Goal: Transaction & Acquisition: Book appointment/travel/reservation

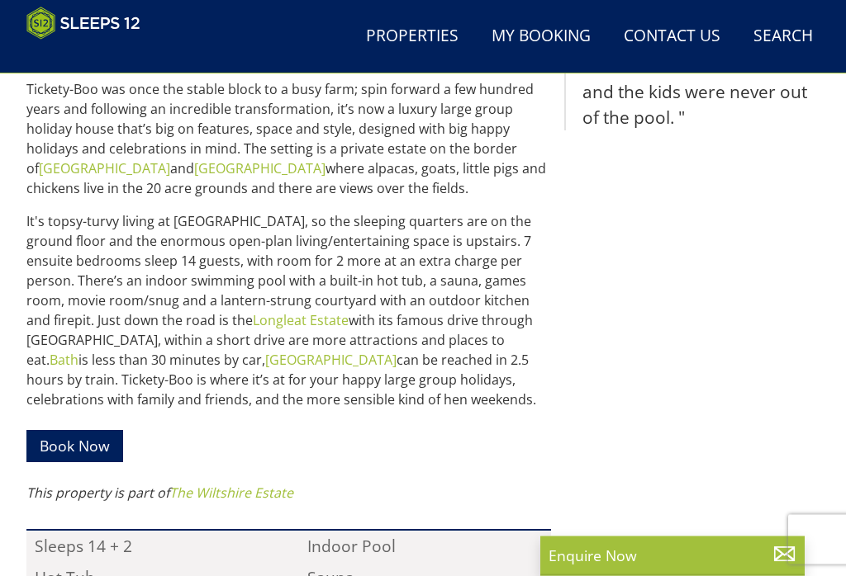
scroll to position [663, 0]
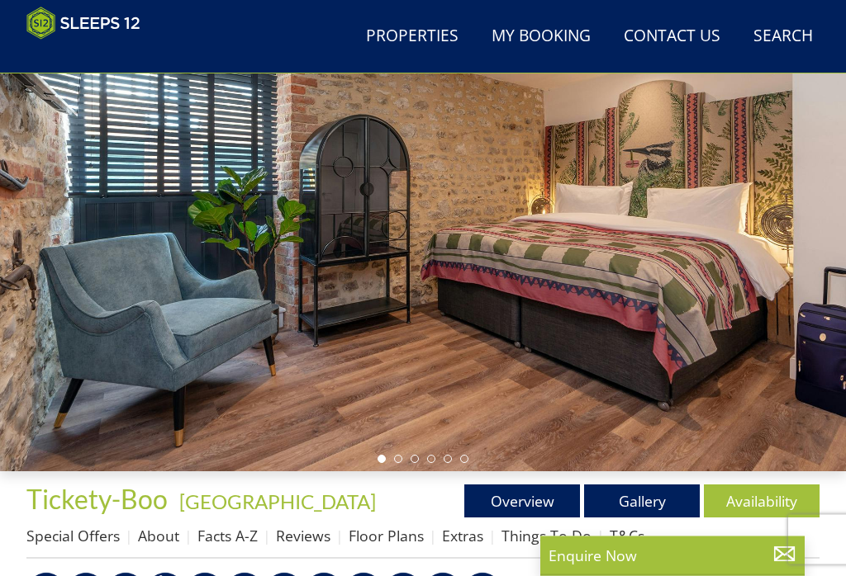
scroll to position [111, 0]
click at [646, 496] on link "Gallery" at bounding box center [642, 501] width 116 height 33
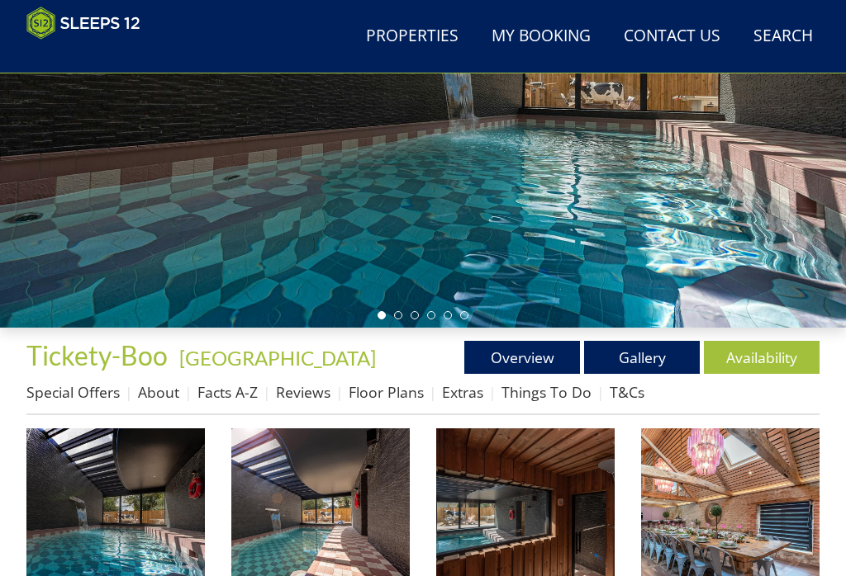
scroll to position [255, 0]
click at [132, 530] on img at bounding box center [115, 518] width 178 height 178
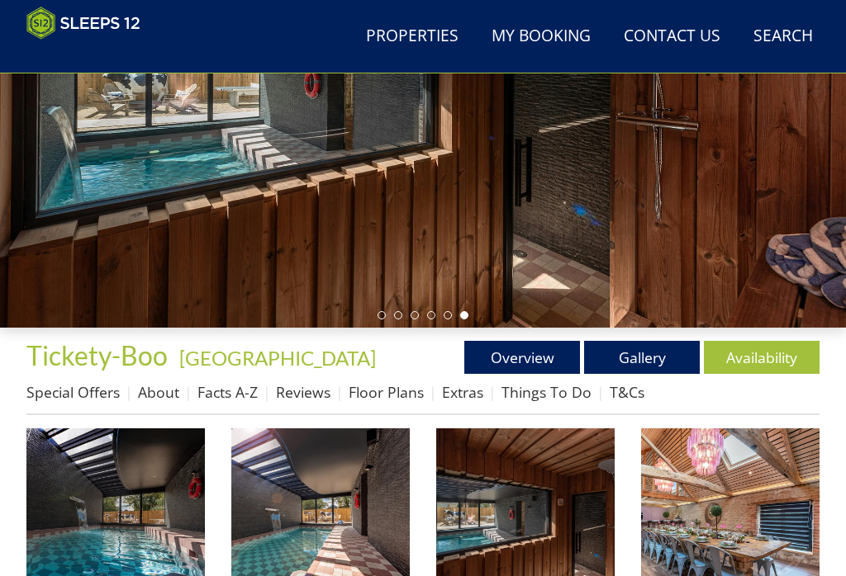
click at [769, 348] on link "Availability" at bounding box center [762, 357] width 116 height 33
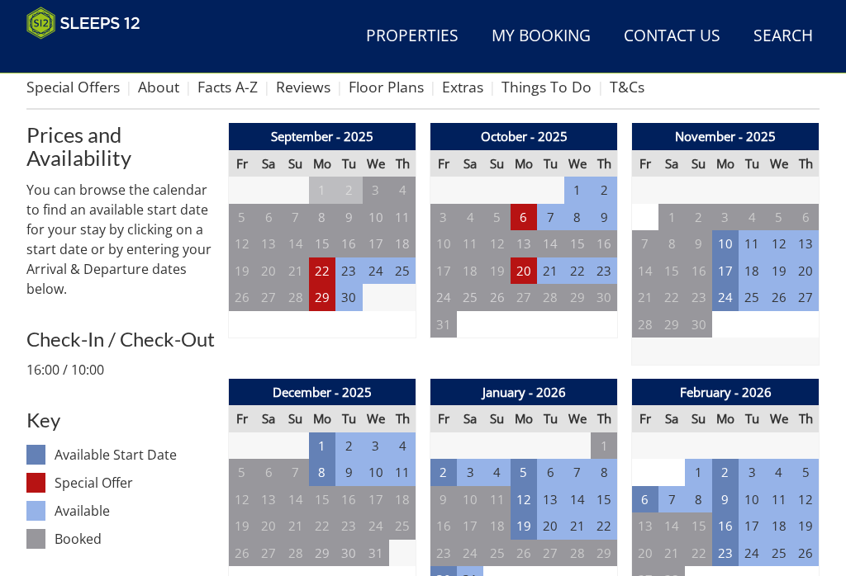
scroll to position [561, 0]
click at [325, 433] on td "1" at bounding box center [322, 446] width 26 height 27
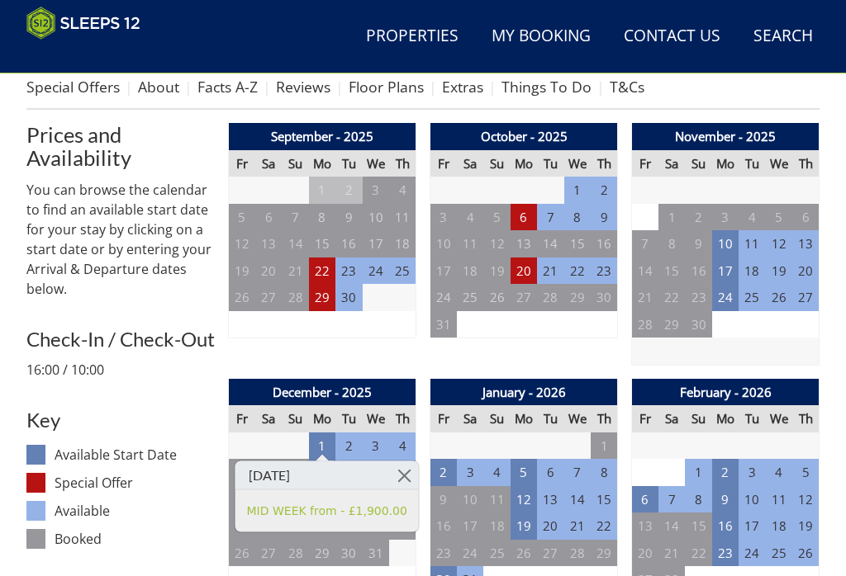
click at [393, 460] on td "11" at bounding box center [402, 472] width 26 height 27
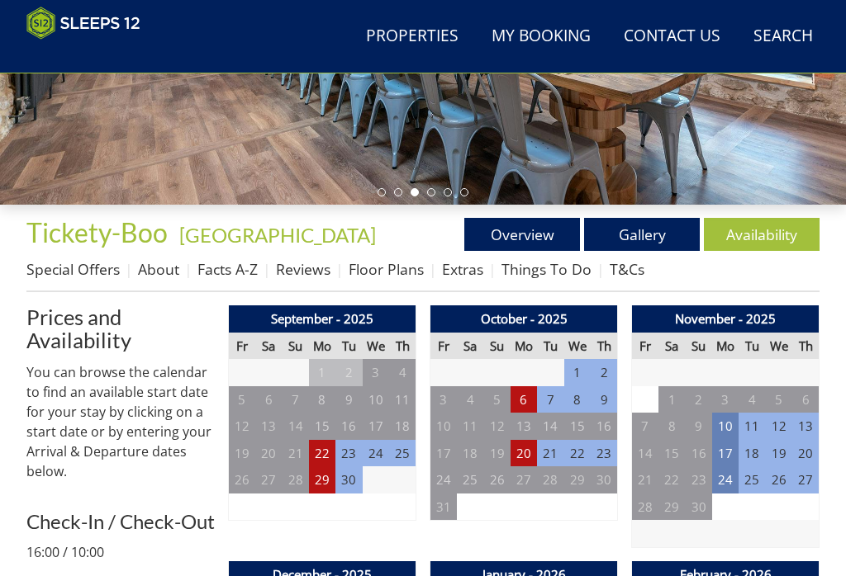
scroll to position [400, 0]
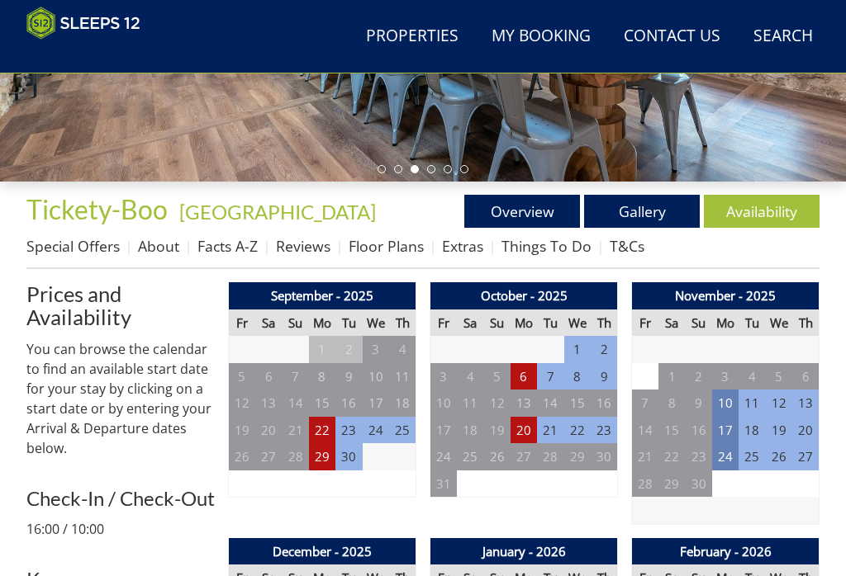
click at [165, 241] on link "About" at bounding box center [158, 247] width 41 height 20
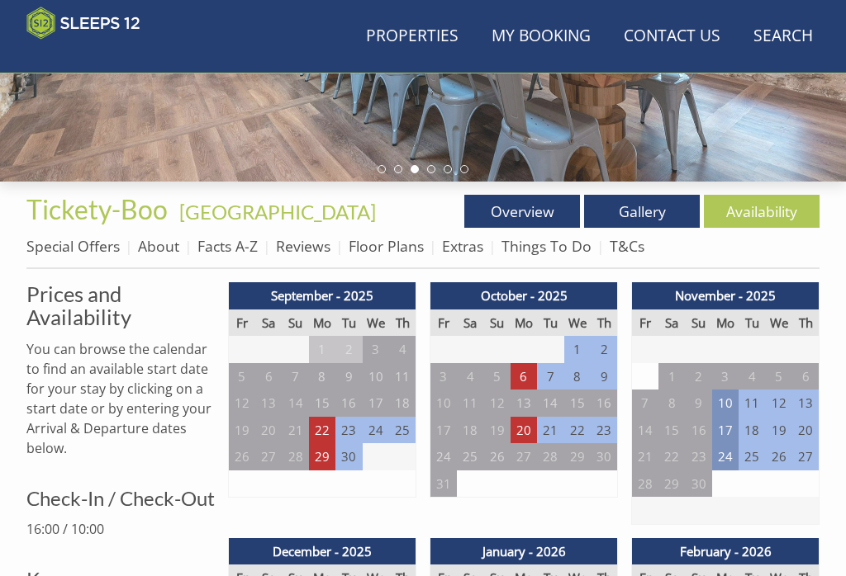
scroll to position [401, 0]
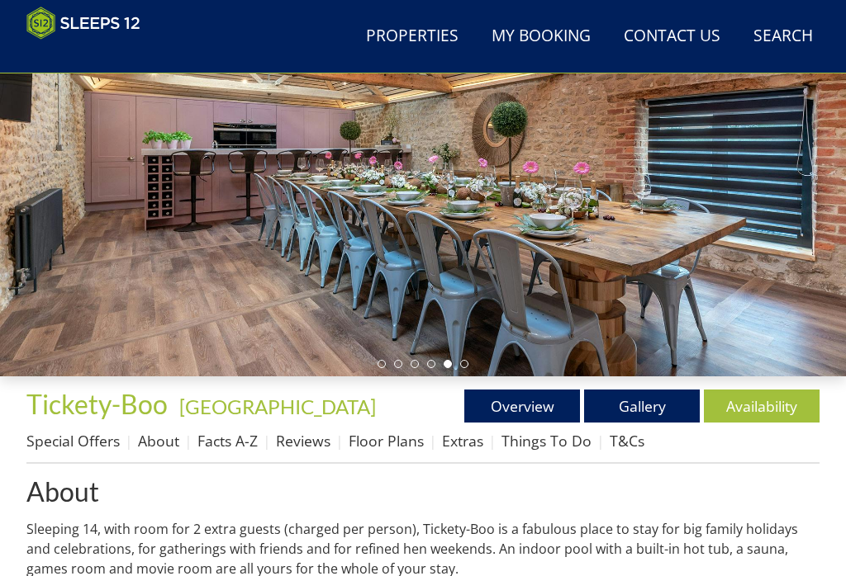
scroll to position [206, 0]
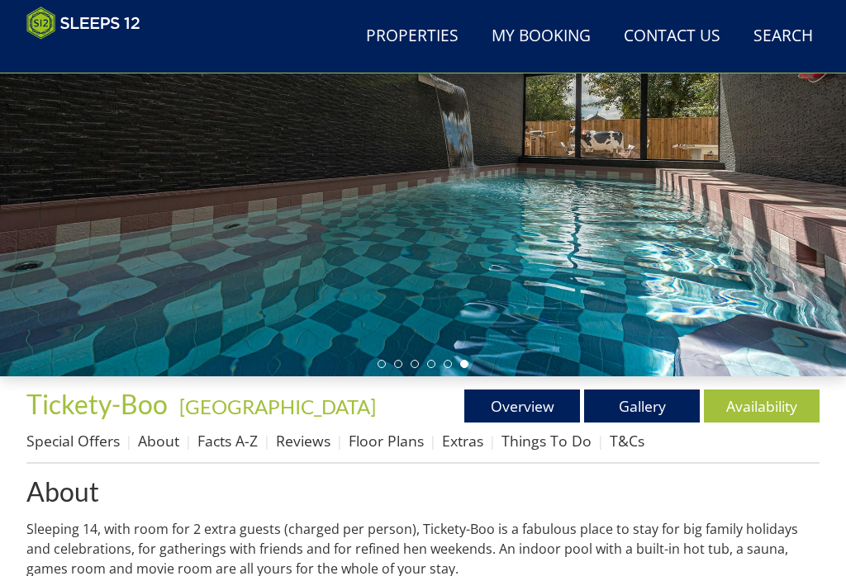
click at [159, 438] on link "About" at bounding box center [158, 441] width 41 height 20
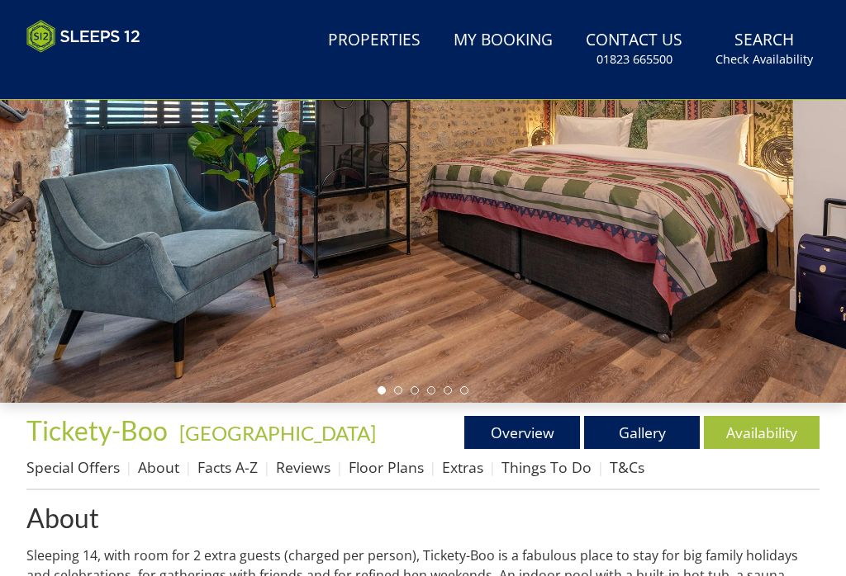
scroll to position [0, 0]
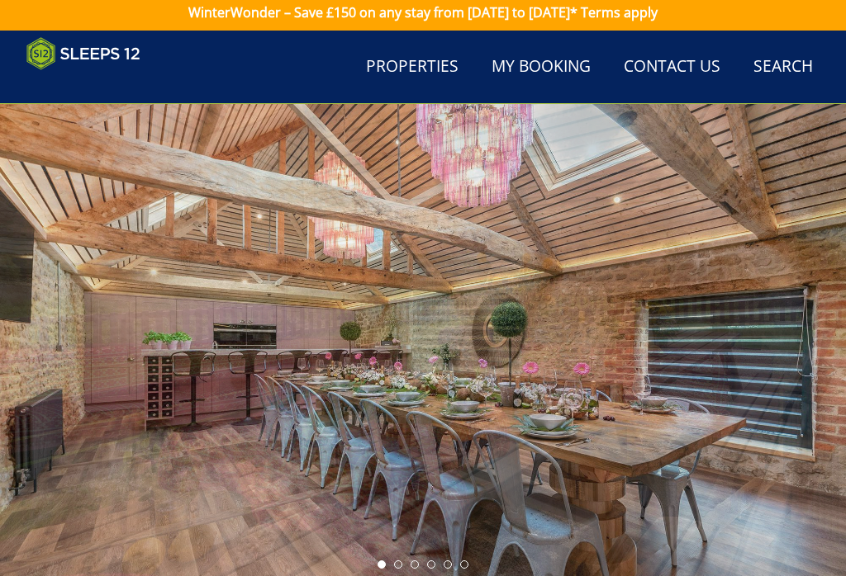
scroll to position [3, 0]
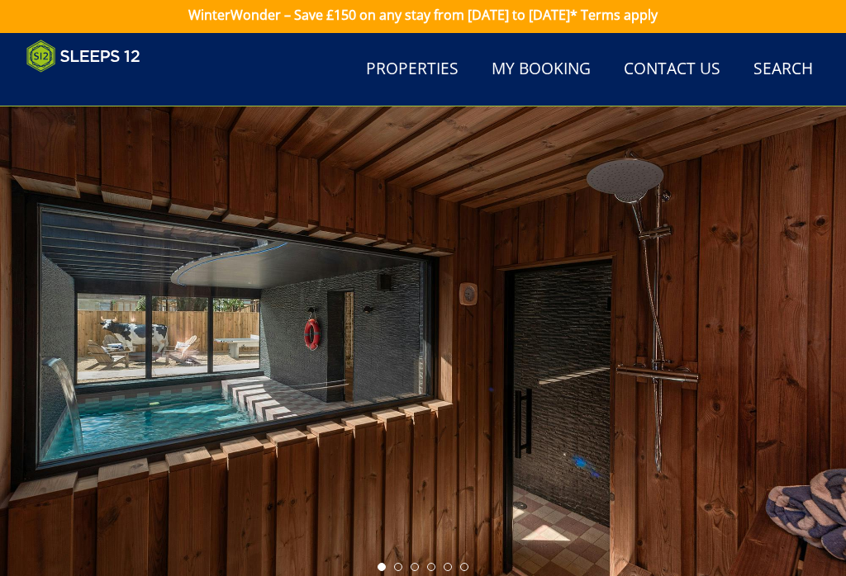
scroll to position [255, 0]
